Goal: Task Accomplishment & Management: Complete application form

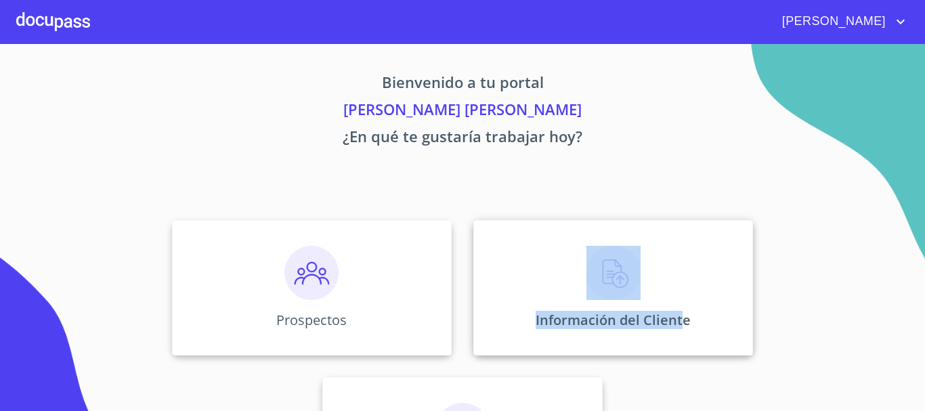
drag, startPoint x: 678, startPoint y: 273, endPoint x: 658, endPoint y: 282, distance: 21.9
click at [658, 282] on div "Información del Cliente" at bounding box center [613, 287] width 280 height 135
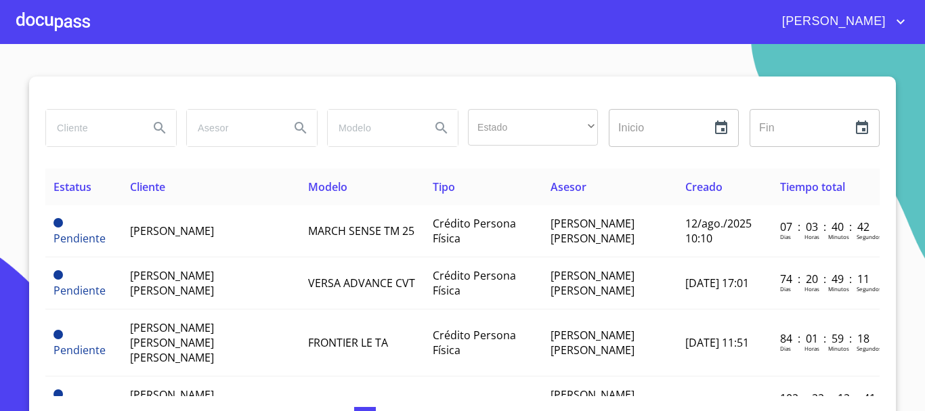
click at [62, 39] on div at bounding box center [53, 21] width 74 height 43
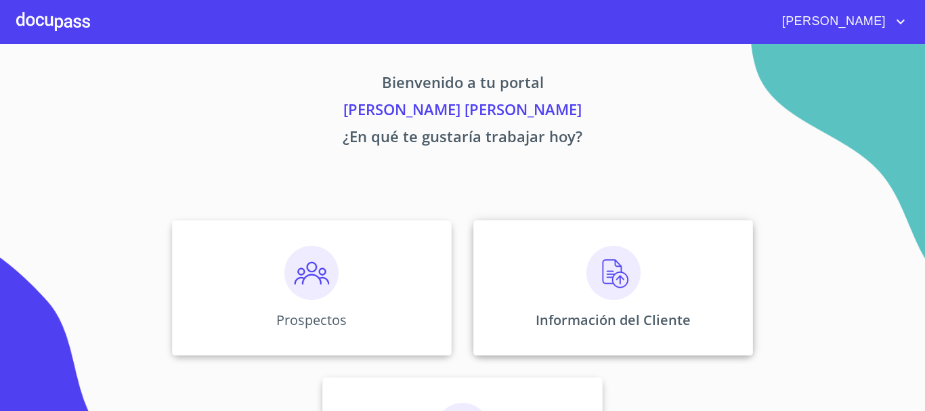
click at [563, 264] on div "Información del Cliente" at bounding box center [613, 287] width 280 height 135
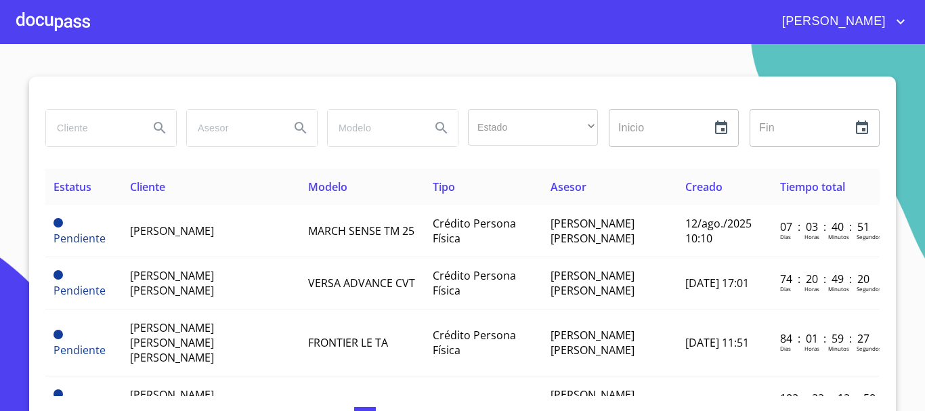
click at [99, 144] on input "search" at bounding box center [92, 128] width 92 height 37
type input "maria"
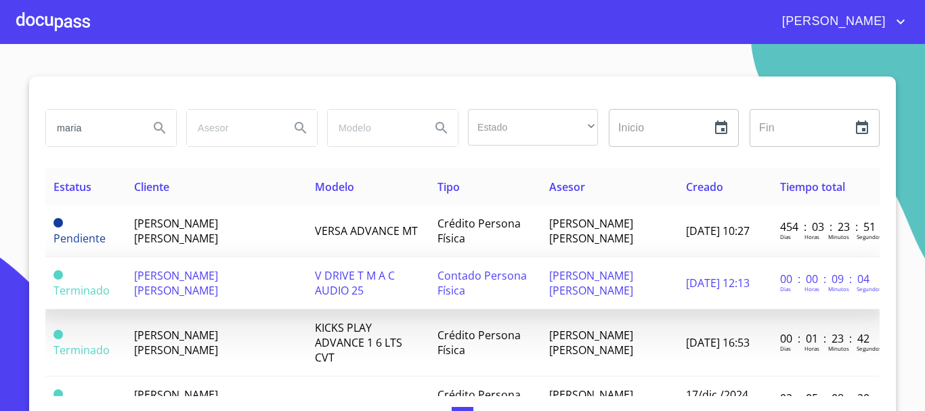
click at [315, 282] on span "V DRIVE T M A C AUDIO 25" at bounding box center [355, 283] width 80 height 30
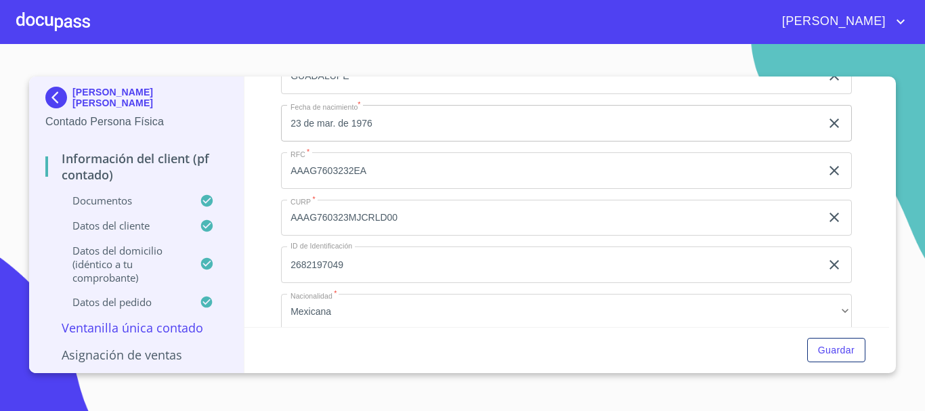
scroll to position [2302, 0]
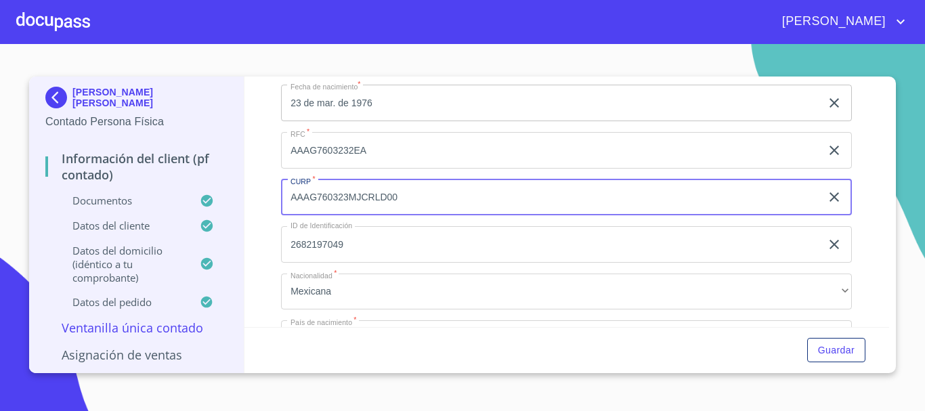
click at [323, 215] on input "AAAG760323MJCRLD00" at bounding box center [551, 197] width 540 height 37
click at [322, 215] on input "AAAG760323MJCRLD00" at bounding box center [551, 197] width 540 height 37
